Goal: Information Seeking & Learning: Stay updated

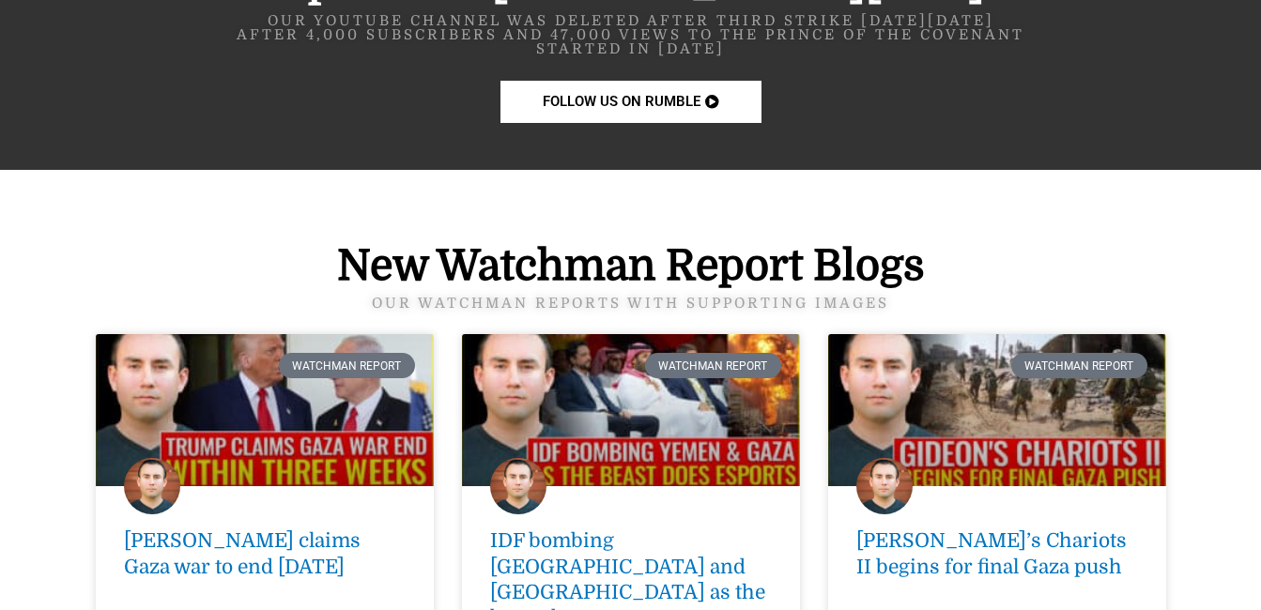
scroll to position [2600, 0]
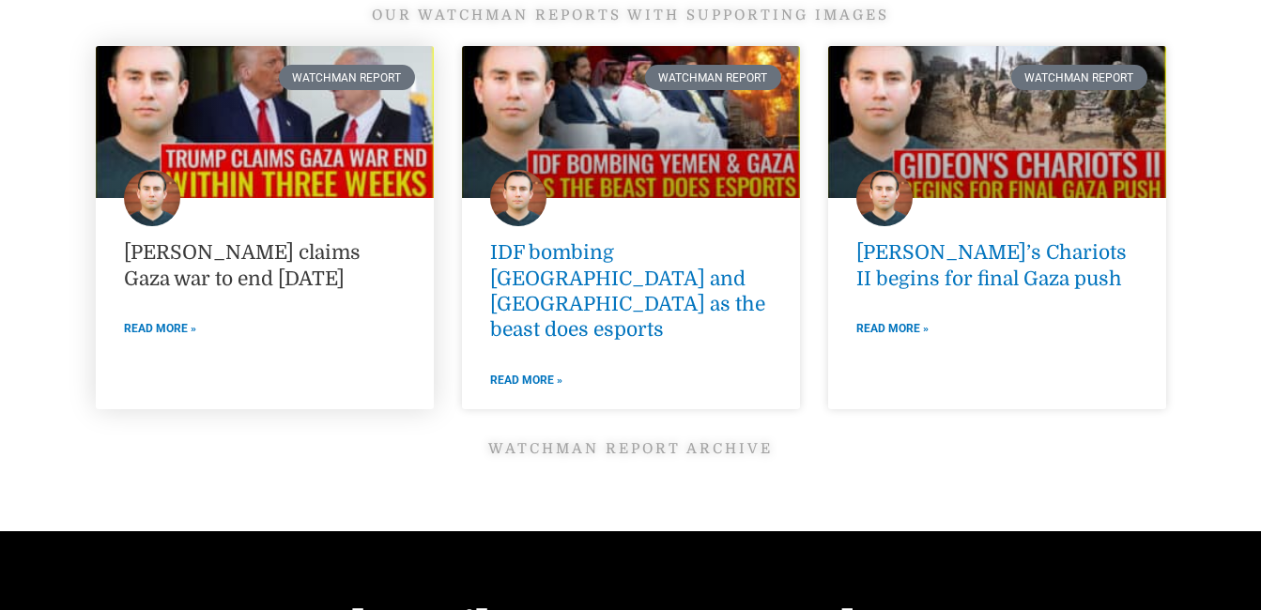
click at [255, 273] on link "[PERSON_NAME] claims Gaza war to end [DATE]" at bounding box center [242, 265] width 237 height 48
